Goal: Task Accomplishment & Management: Manage account settings

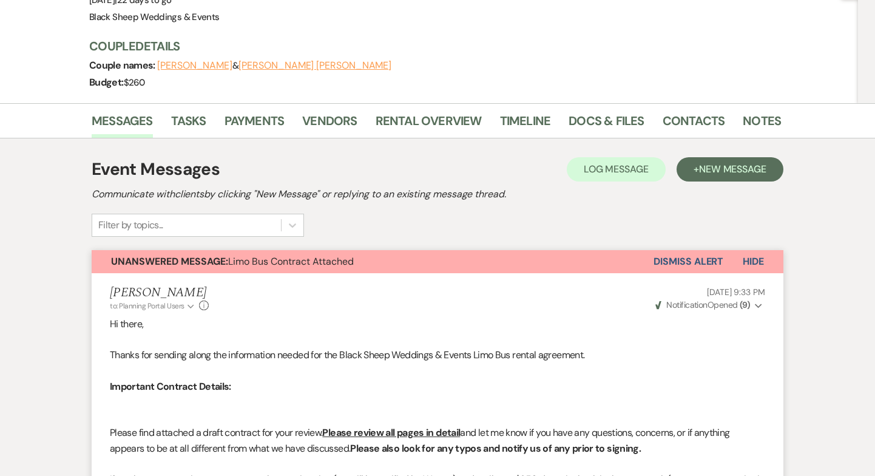
scroll to position [141, 0]
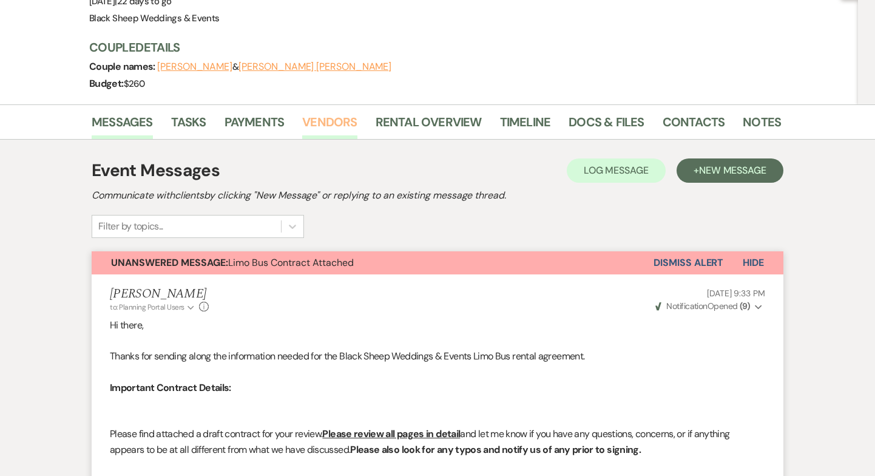
click at [330, 112] on link "Vendors" at bounding box center [329, 125] width 55 height 27
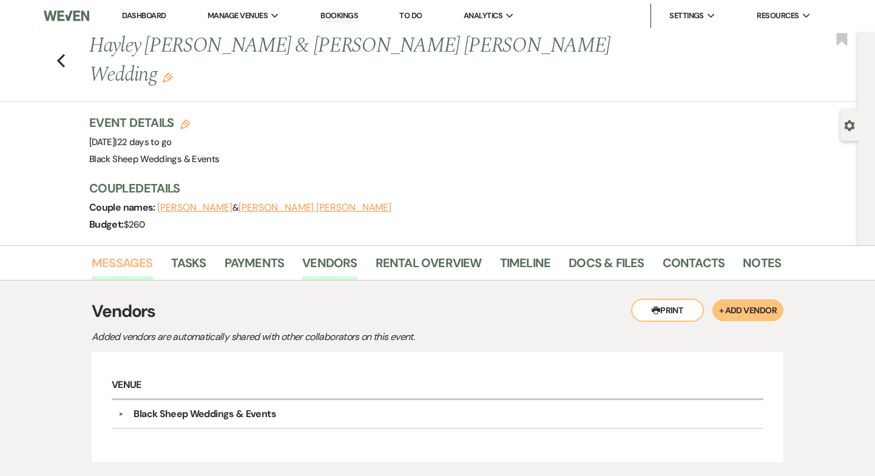
click at [120, 253] on link "Messages" at bounding box center [122, 266] width 61 height 27
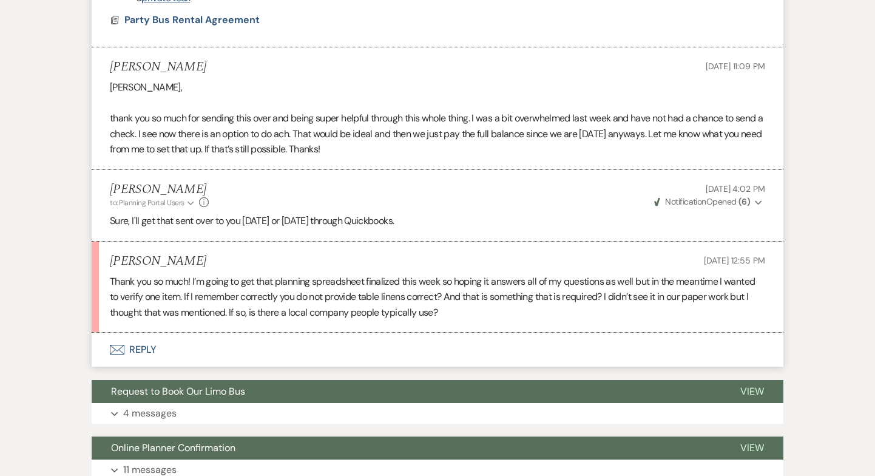
scroll to position [876, 0]
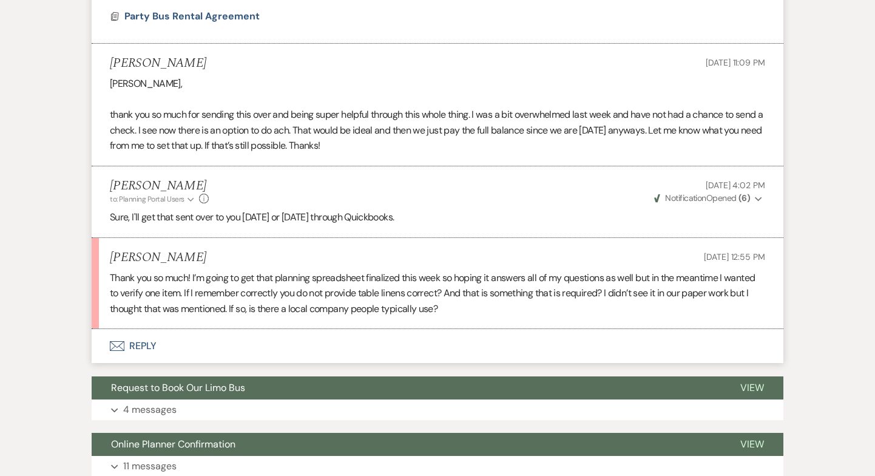
click at [152, 329] on button "Envelope Reply" at bounding box center [438, 346] width 692 height 34
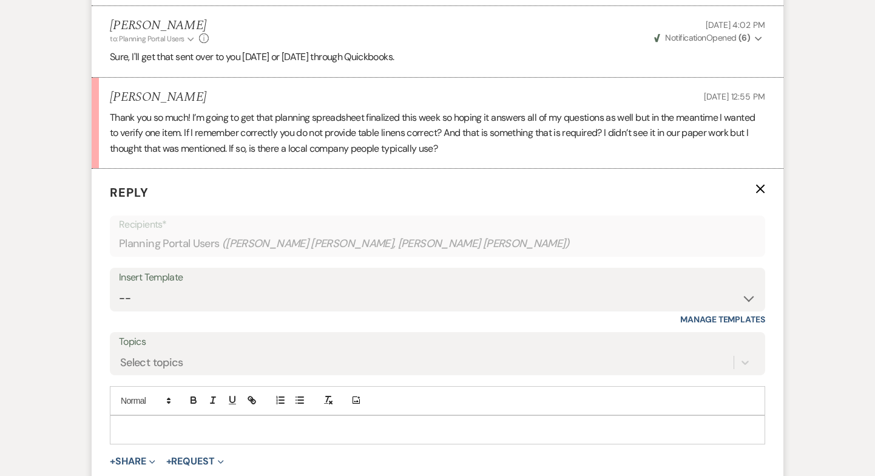
scroll to position [1065, 0]
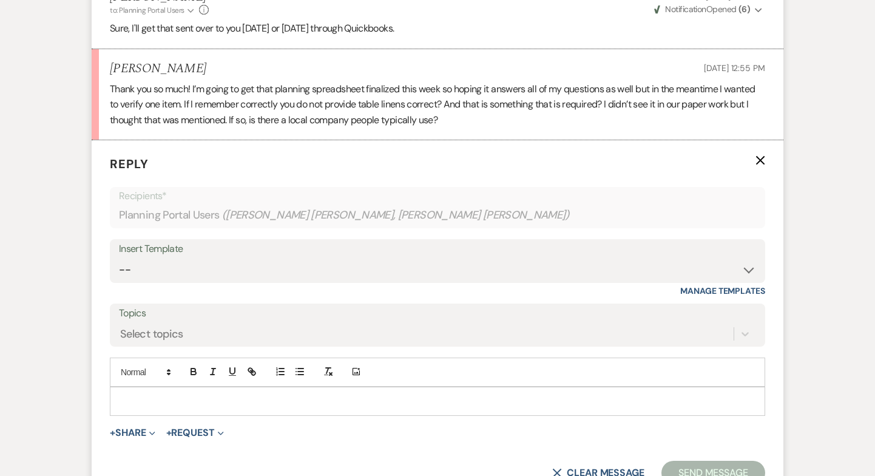
click at [145, 395] on p at bounding box center [438, 401] width 636 height 13
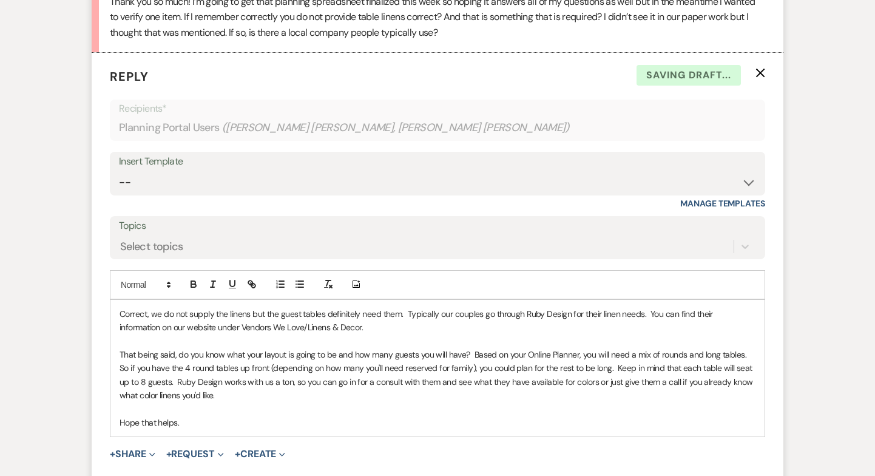
scroll to position [1153, 0]
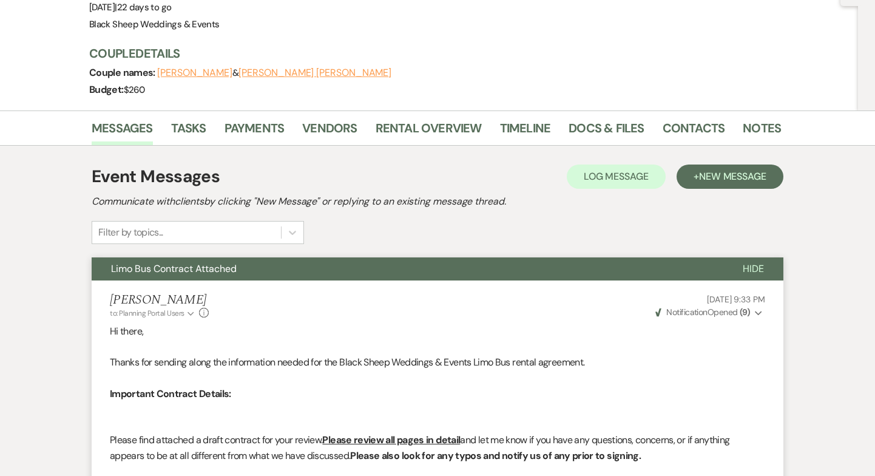
scroll to position [0, 0]
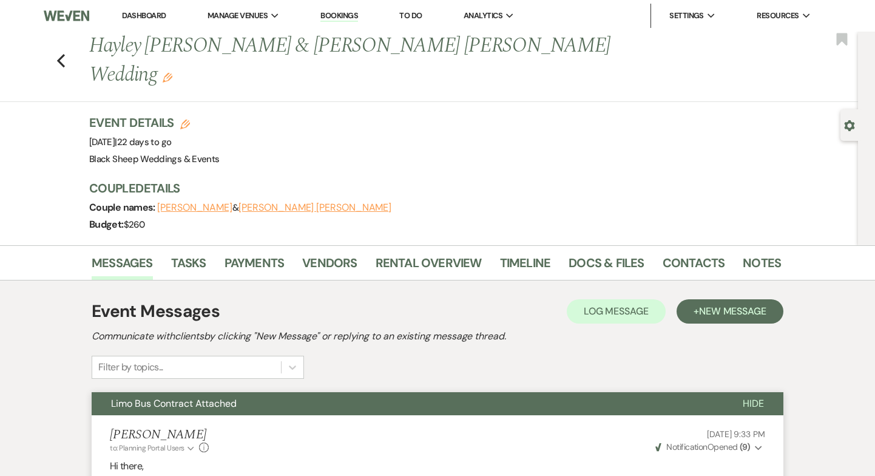
click at [150, 14] on link "Dashboard" at bounding box center [144, 15] width 44 height 10
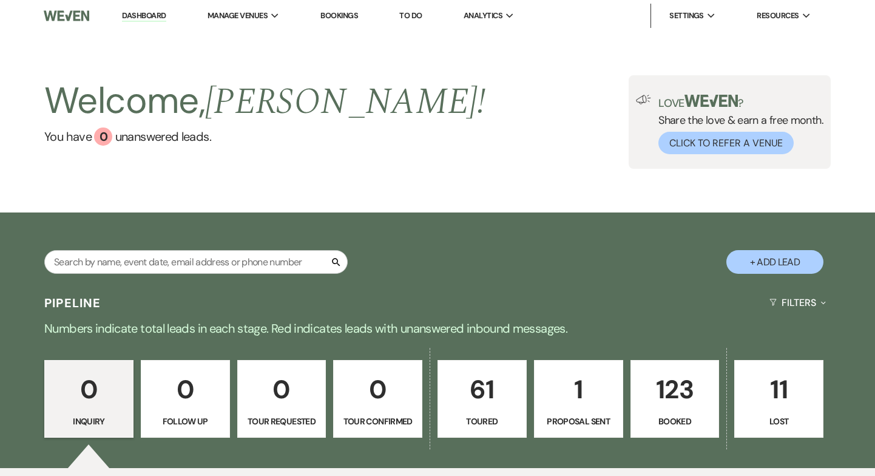
click at [583, 406] on p "1" at bounding box center [578, 389] width 73 height 41
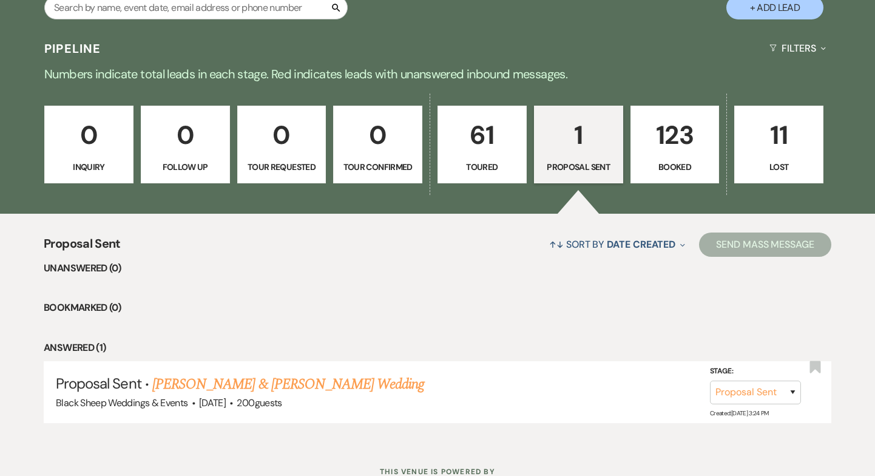
scroll to position [300, 0]
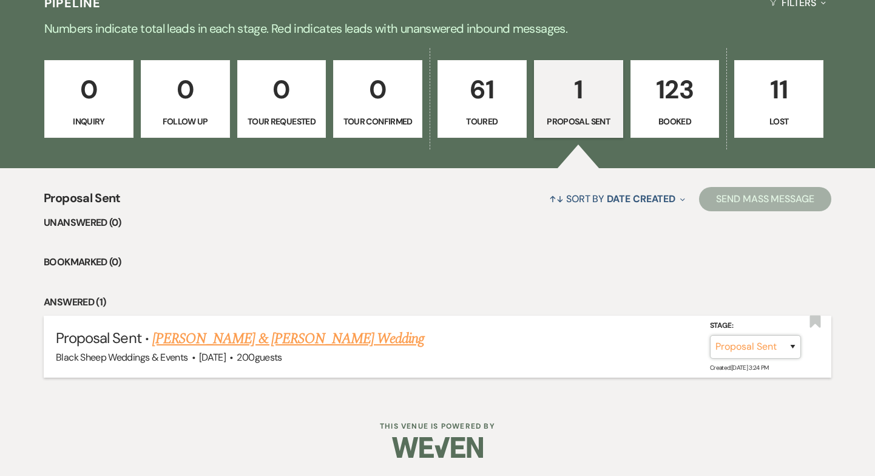
click at [788, 348] on select "Inquiry Follow Up Tour Requested Tour Confirmed Toured Proposal Sent Booked Lost" at bounding box center [755, 347] width 91 height 24
select select "7"
click at [710, 335] on select "Inquiry Follow Up Tour Requested Tour Confirmed Toured Proposal Sent Booked Lost" at bounding box center [755, 347] width 91 height 24
click at [784, 351] on button "Save" at bounding box center [777, 346] width 61 height 24
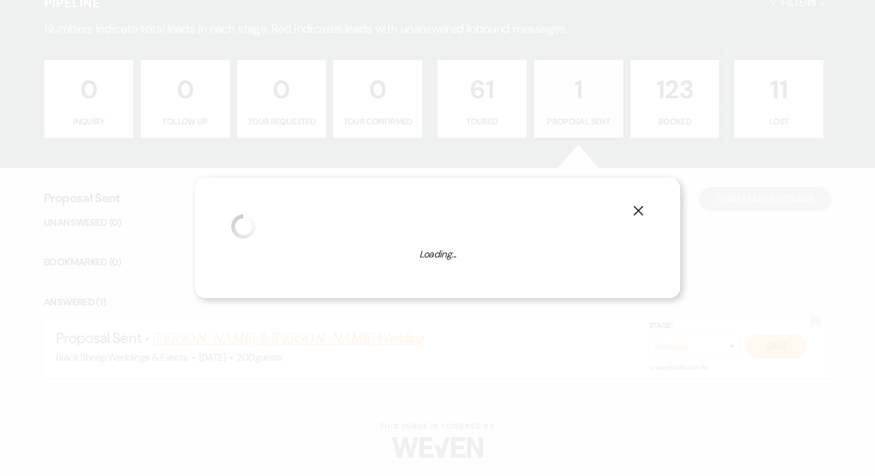
select select "1"
select select "820"
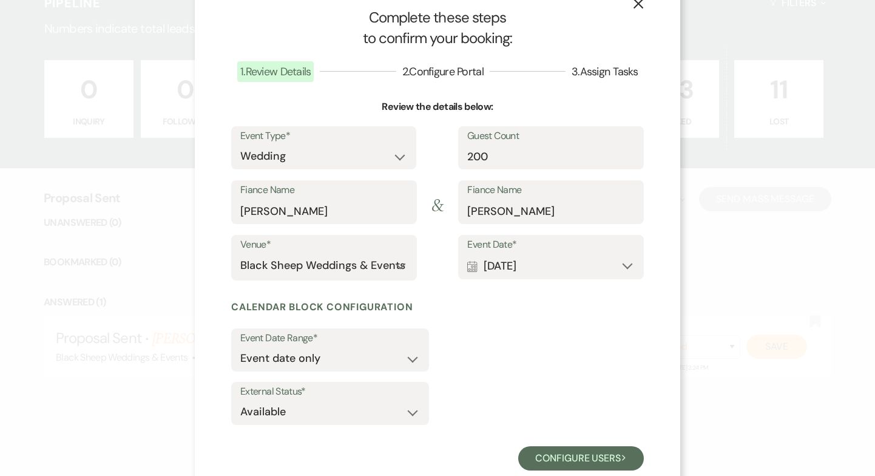
scroll to position [46, 0]
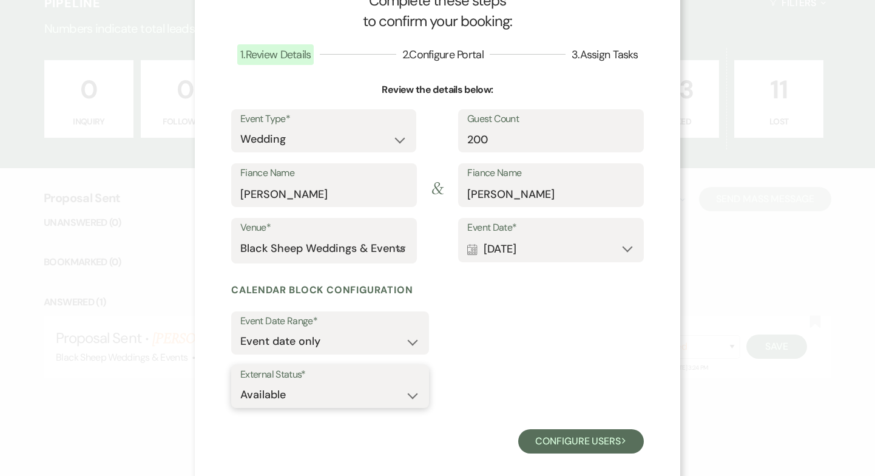
click at [415, 397] on select "Available Unavailable" at bounding box center [330, 395] width 180 height 24
select select "false"
click at [240, 383] on select "Available Unavailable" at bounding box center [330, 395] width 180 height 24
click at [594, 440] on button "Configure users Next" at bounding box center [581, 441] width 126 height 24
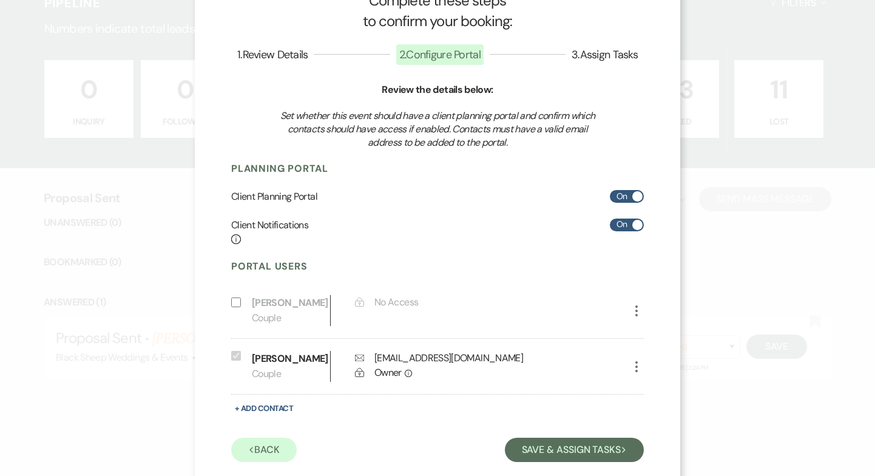
scroll to position [69, 0]
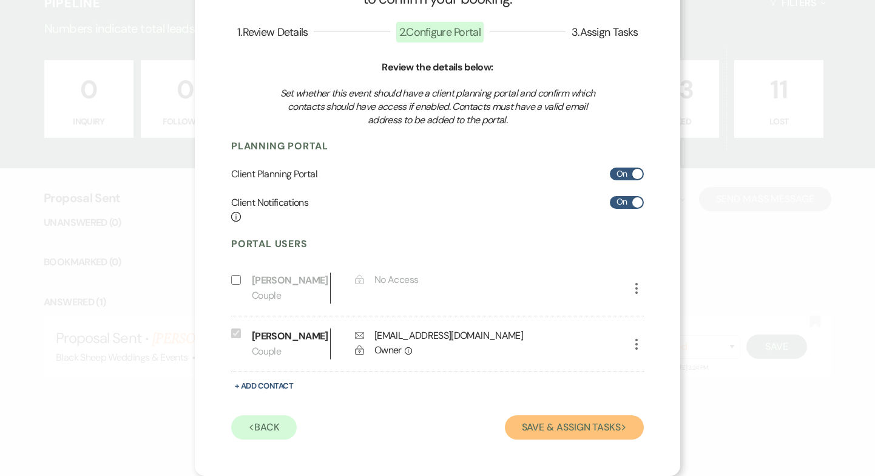
click at [568, 429] on button "Save & Assign Tasks Next" at bounding box center [574, 427] width 139 height 24
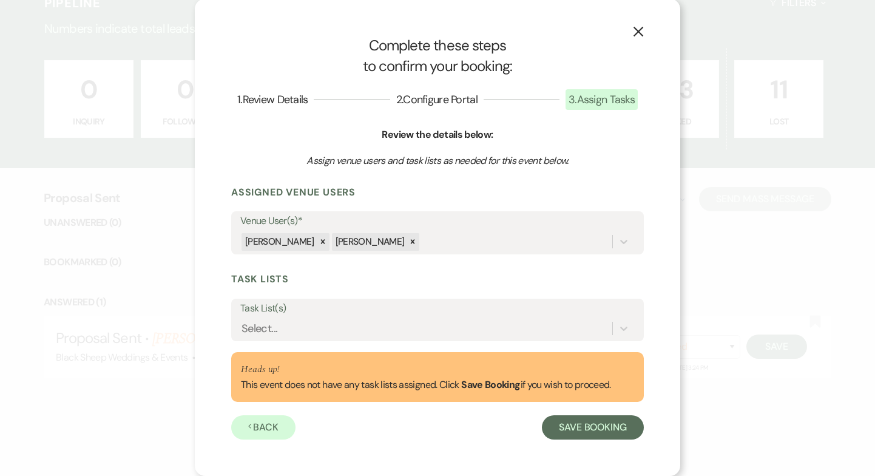
scroll to position [1, 0]
click at [341, 323] on div "Select..." at bounding box center [426, 328] width 372 height 21
click at [641, 34] on use "button" at bounding box center [639, 32] width 10 height 10
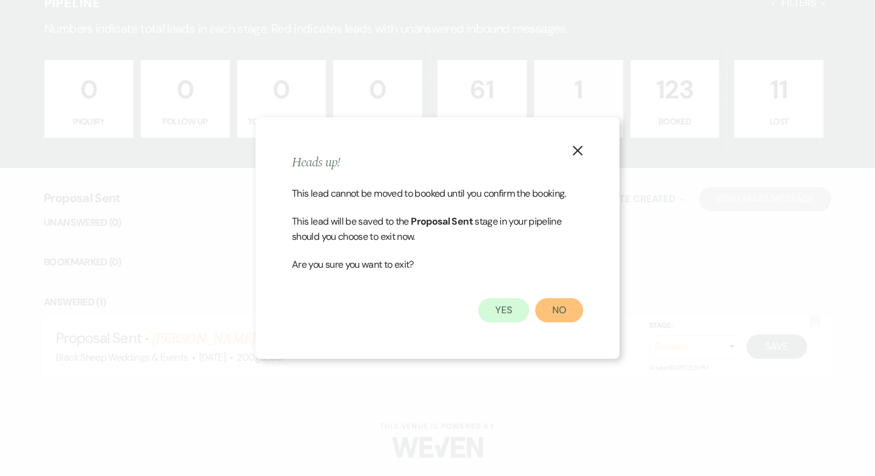
click at [559, 313] on button "No" at bounding box center [559, 310] width 48 height 24
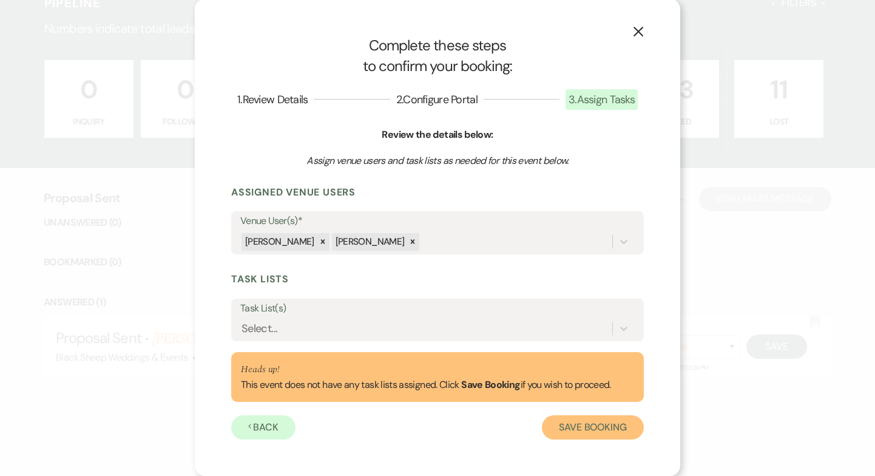
click at [573, 429] on button "Save Booking" at bounding box center [593, 427] width 102 height 24
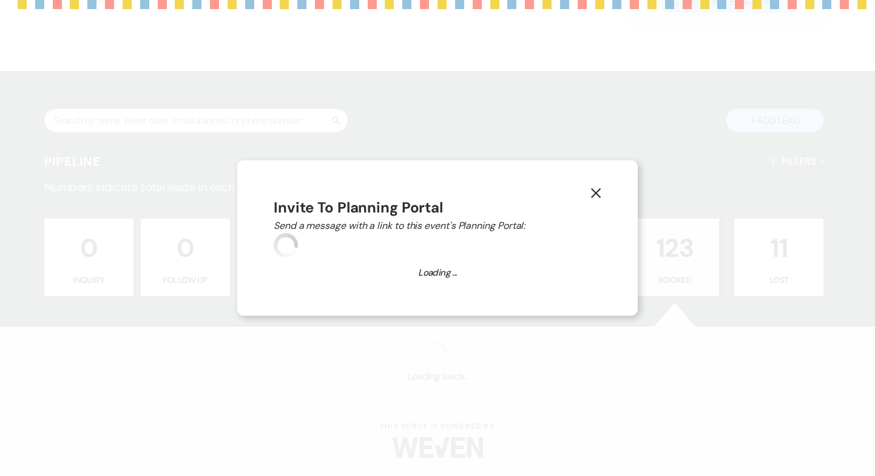
select select "14"
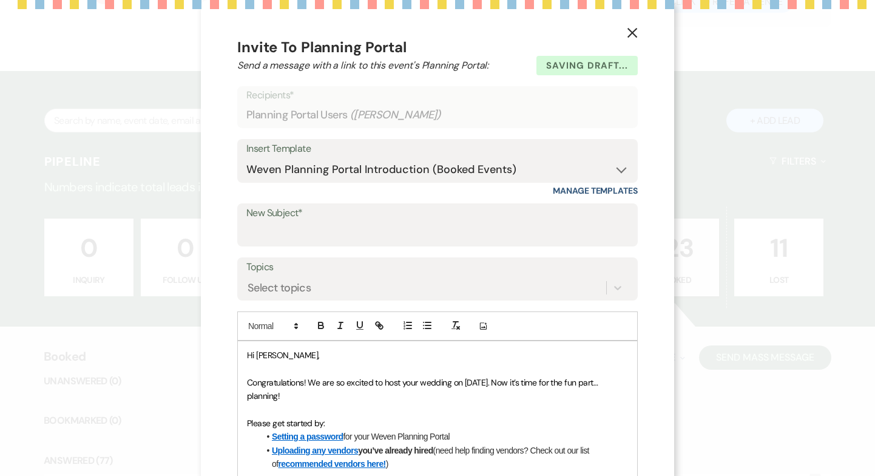
scroll to position [300, 0]
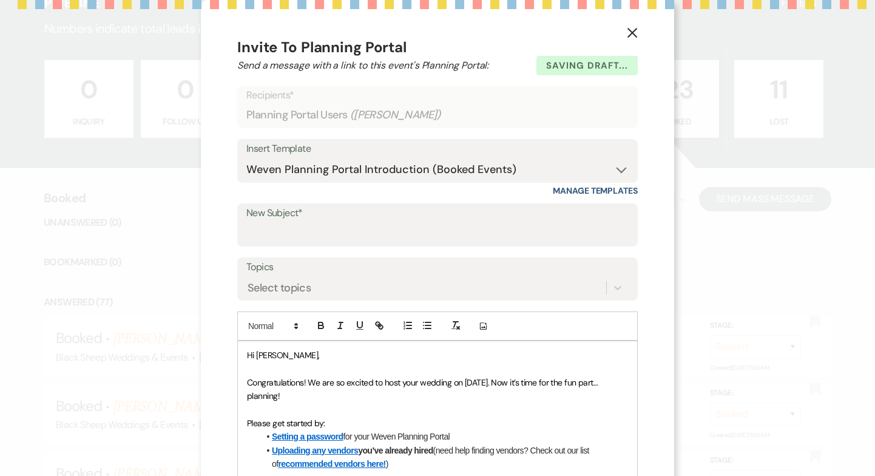
click at [632, 29] on icon "X" at bounding box center [632, 32] width 11 height 11
